Goal: Obtain resource: Download file/media

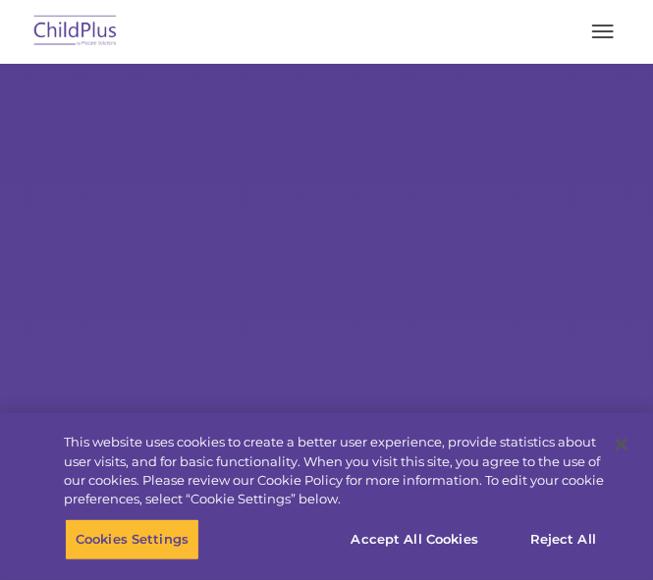
select select "MEDIUM"
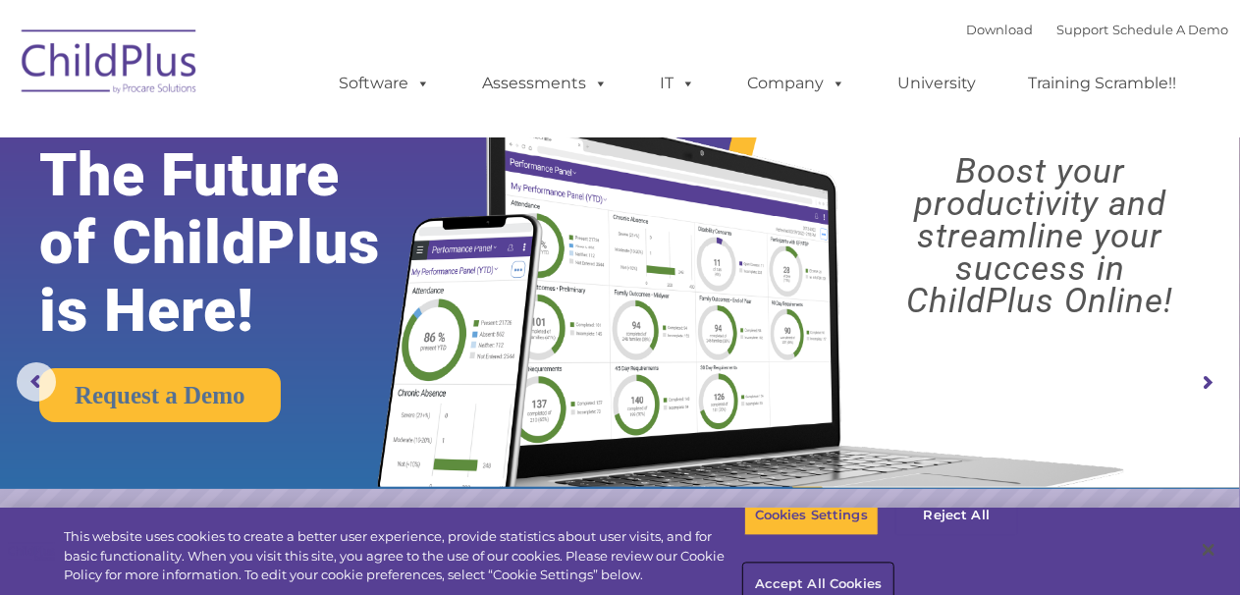
click at [652, 565] on button "Accept All Cookies" at bounding box center [818, 585] width 148 height 41
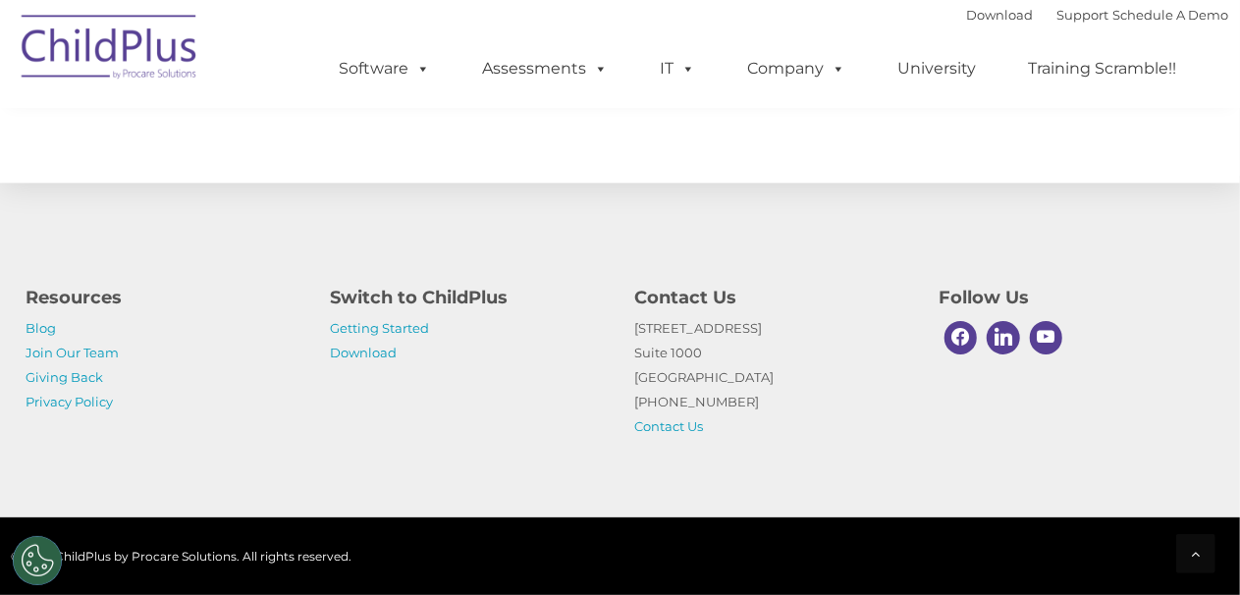
scroll to position [2339, 0]
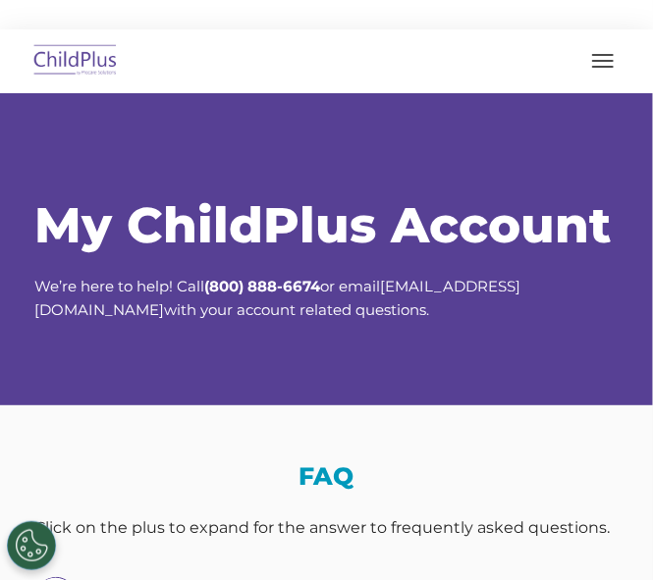
select select "MEDIUM"
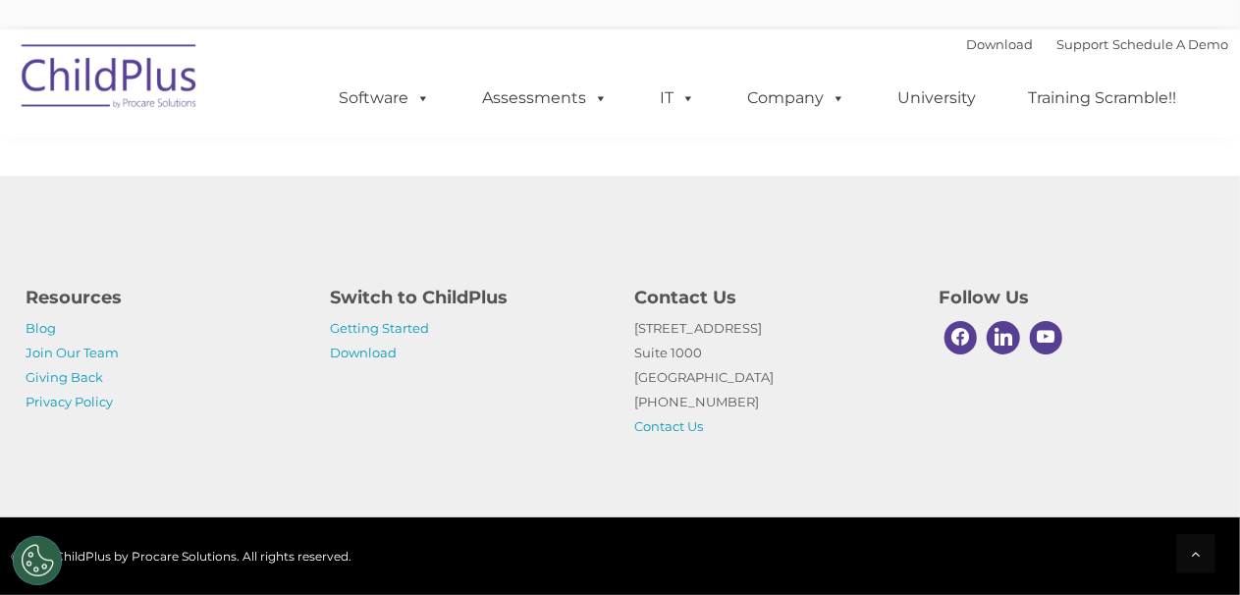
scroll to position [1473, 0]
click at [381, 351] on link "Download" at bounding box center [364, 353] width 67 height 16
